Goal: Check status: Check status

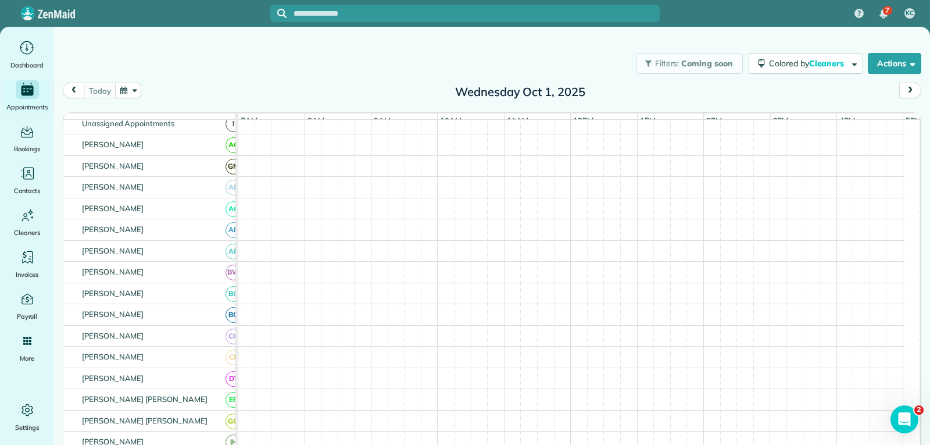
scroll to position [116, 0]
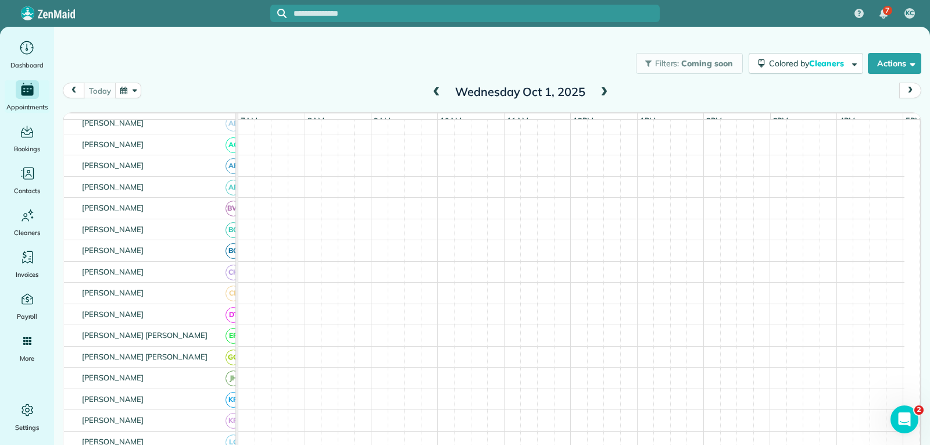
click at [293, 63] on div "Filters: Coming soon Colored by Cleaners Color by Cleaner Color by Team Color b…" at bounding box center [492, 63] width 876 height 38
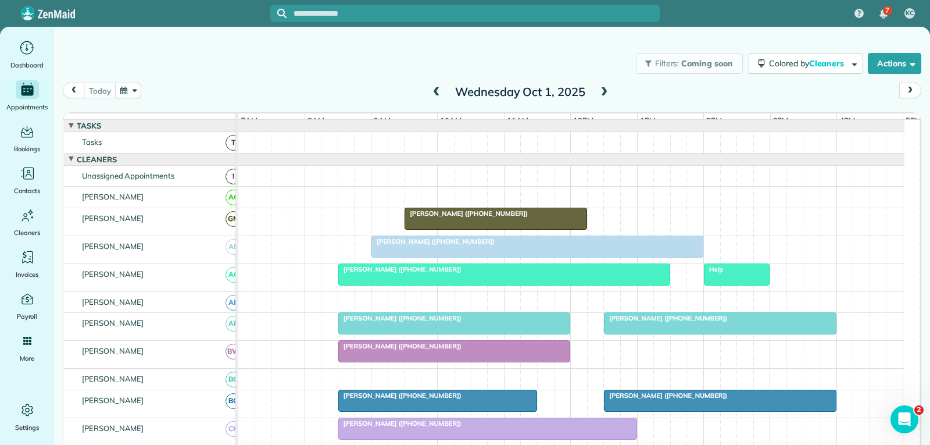
click at [500, 257] on div at bounding box center [537, 246] width 331 height 21
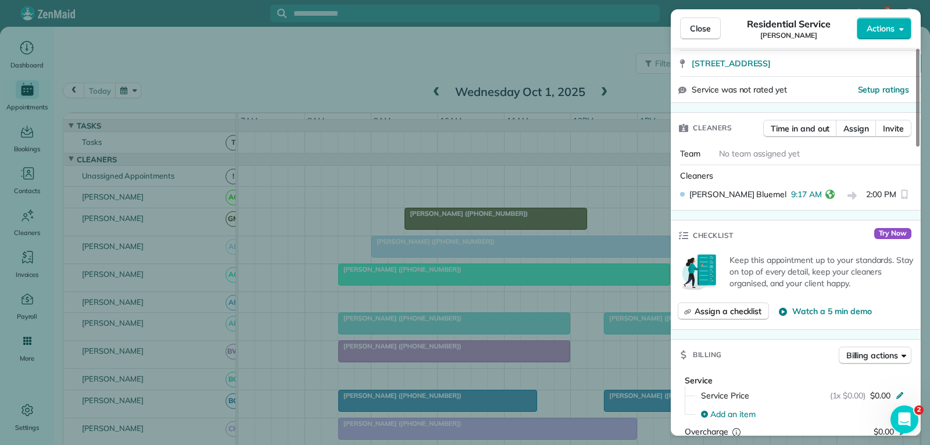
scroll to position [233, 0]
click at [702, 27] on span "Close" at bounding box center [700, 29] width 21 height 12
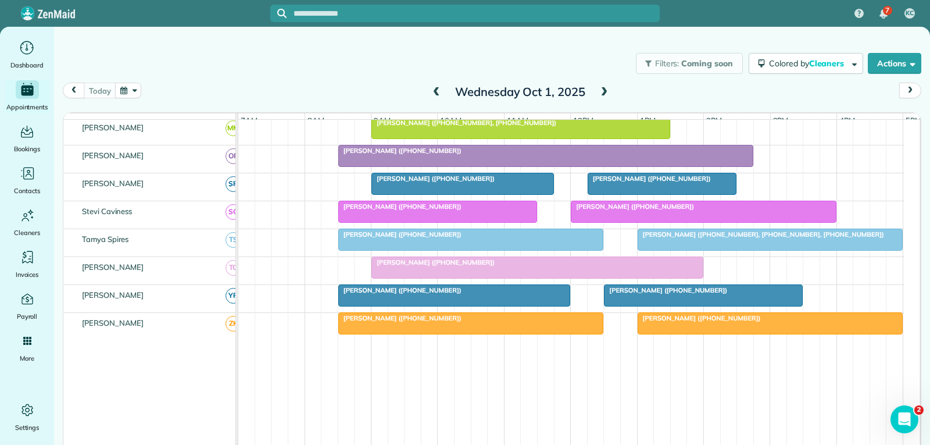
scroll to position [640, 0]
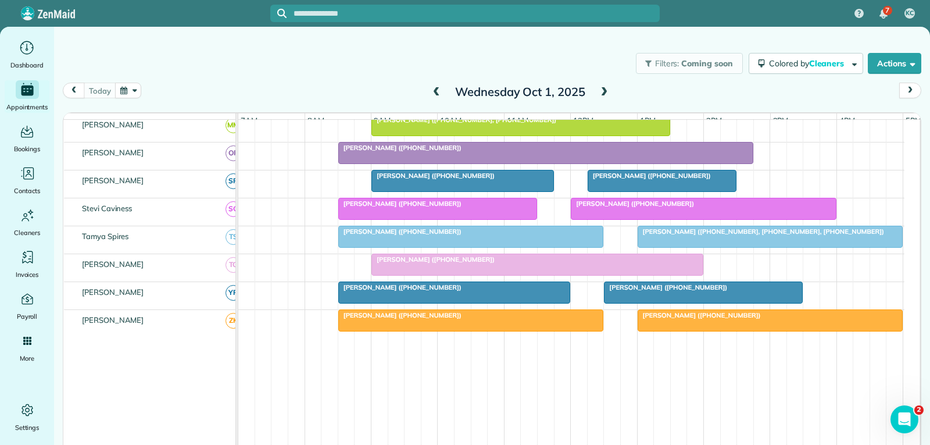
click at [488, 302] on div at bounding box center [454, 292] width 231 height 21
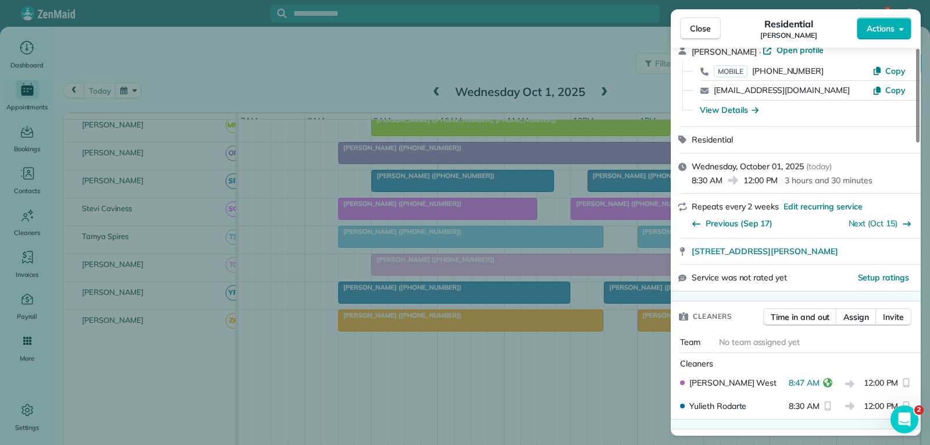
scroll to position [58, 0]
click at [704, 32] on span "Close" at bounding box center [700, 29] width 21 height 12
